Goal: Information Seeking & Learning: Understand process/instructions

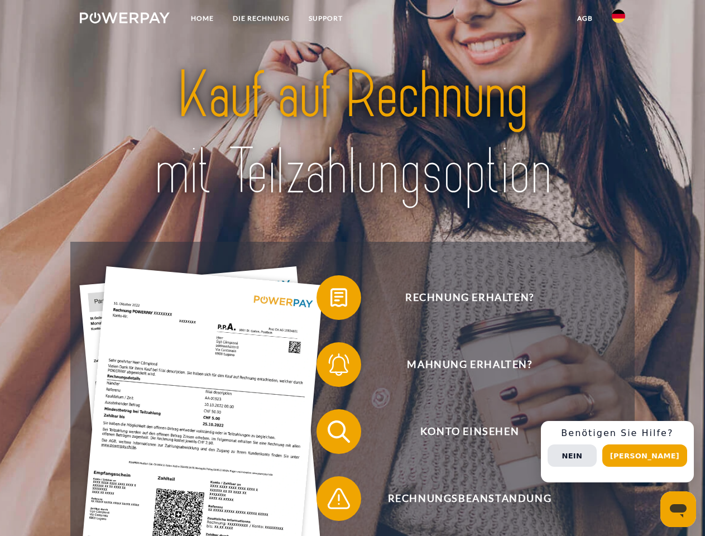
click at [124, 20] on img at bounding box center [125, 17] width 90 height 11
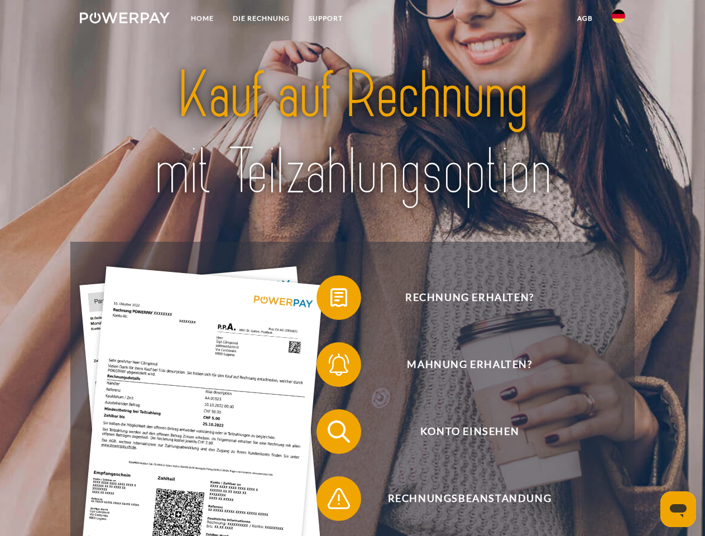
click at [619, 20] on img at bounding box center [618, 15] width 13 height 13
click at [584, 18] on link "agb" at bounding box center [585, 18] width 35 height 20
click at [330, 300] on span at bounding box center [322, 298] width 56 height 56
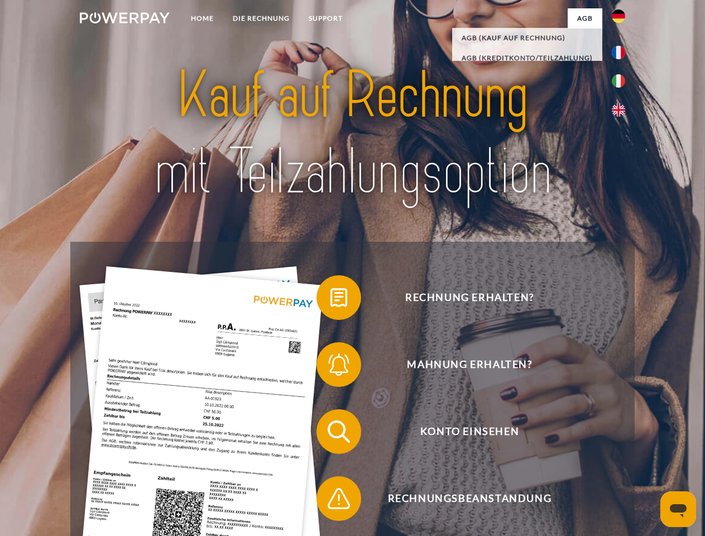
click at [330, 367] on span at bounding box center [322, 365] width 56 height 56
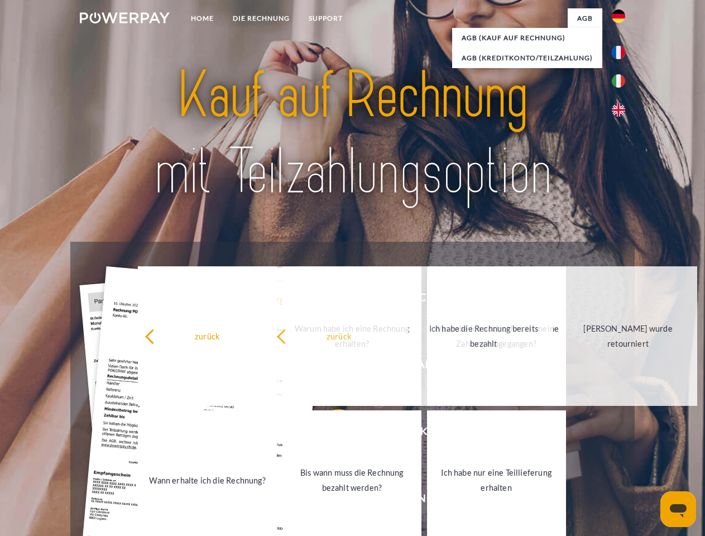
click at [330, 434] on link "Bis wann muss die Rechnung bezahlt werden?" at bounding box center [351, 480] width 139 height 140
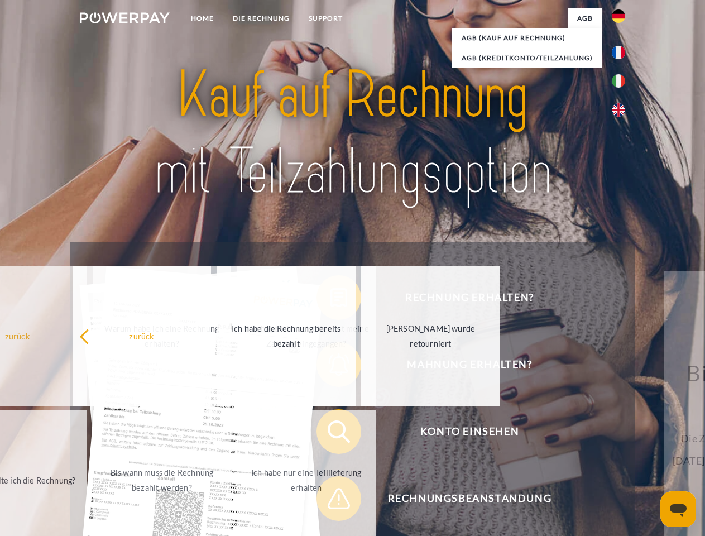
click at [330, 501] on span at bounding box center [322, 499] width 56 height 56
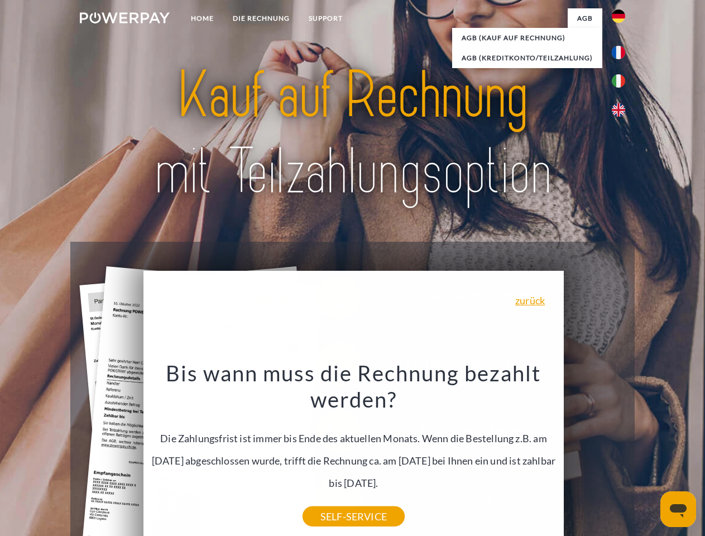
click at [621, 452] on div "Rechnung erhalten? Mahnung erhalten? Konto einsehen" at bounding box center [352, 465] width 564 height 447
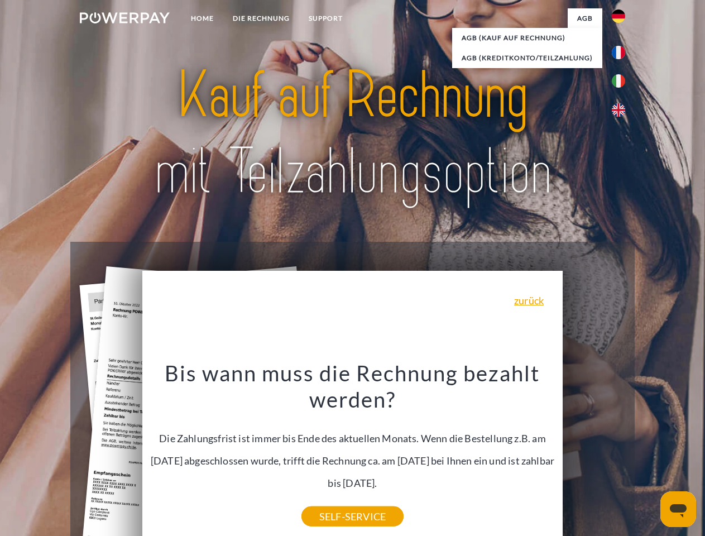
click at [594, 454] on span "Konto einsehen" at bounding box center [470, 431] width 274 height 45
click at [649, 456] on header "Home DIE RECHNUNG SUPPORT" at bounding box center [352, 385] width 705 height 771
